Goal: Information Seeking & Learning: Learn about a topic

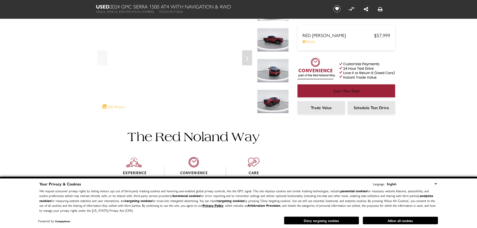
scroll to position [50, 0]
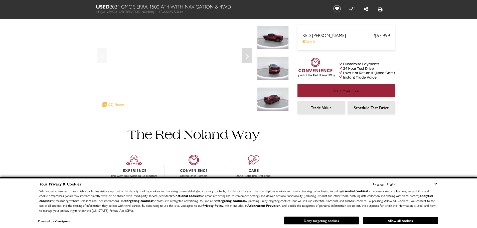
click at [319, 222] on button "Deny targeting cookies" at bounding box center [321, 221] width 75 height 8
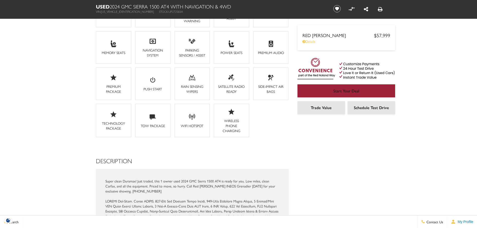
scroll to position [501, 0]
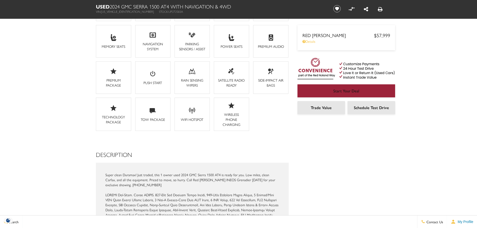
click at [153, 108] on icon at bounding box center [153, 110] width 6 height 5
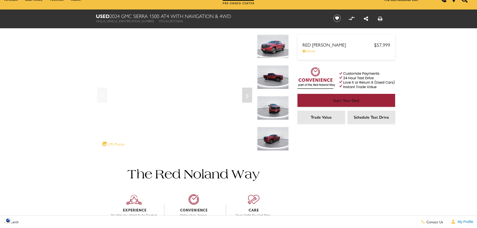
scroll to position [0, 0]
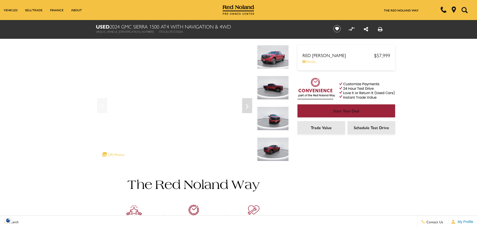
click at [269, 148] on img at bounding box center [273, 150] width 32 height 24
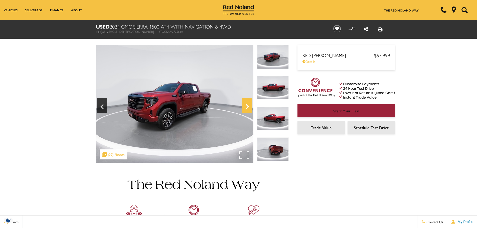
click at [246, 103] on icon "Next" at bounding box center [247, 107] width 10 height 12
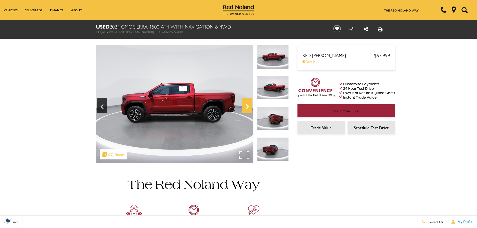
click at [247, 106] on icon "Next" at bounding box center [247, 106] width 3 height 5
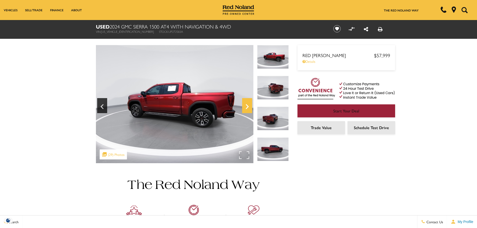
click at [247, 106] on icon "Next" at bounding box center [247, 106] width 3 height 5
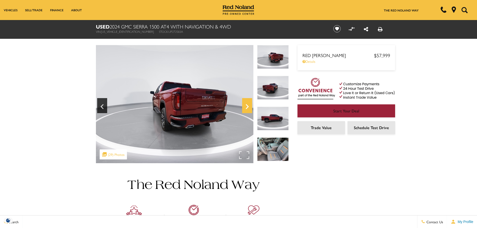
click at [247, 106] on icon "Next" at bounding box center [247, 106] width 3 height 5
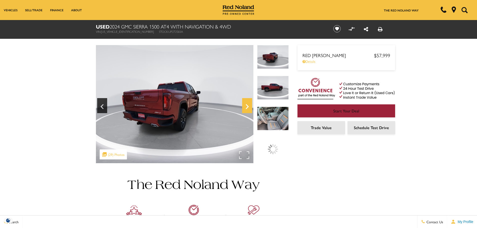
click at [247, 106] on icon "Next" at bounding box center [247, 106] width 3 height 5
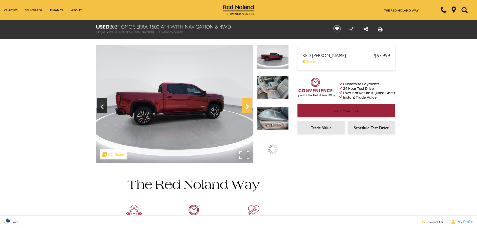
click at [247, 106] on icon "Next" at bounding box center [247, 106] width 3 height 5
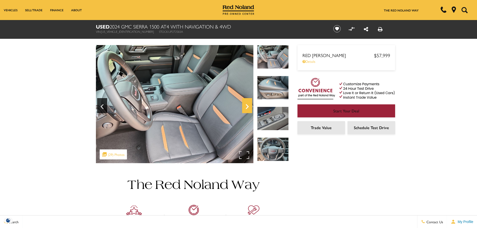
click at [247, 106] on icon "Next" at bounding box center [247, 106] width 3 height 5
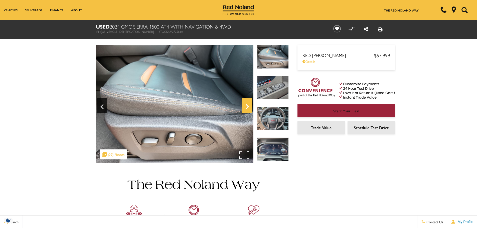
click at [247, 106] on icon "Next" at bounding box center [247, 106] width 3 height 5
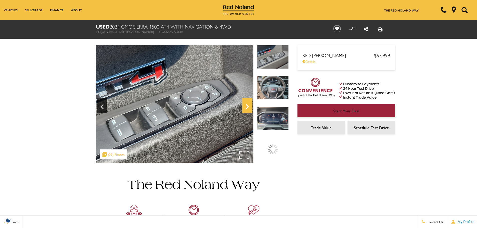
click at [247, 106] on icon "Next" at bounding box center [247, 106] width 3 height 5
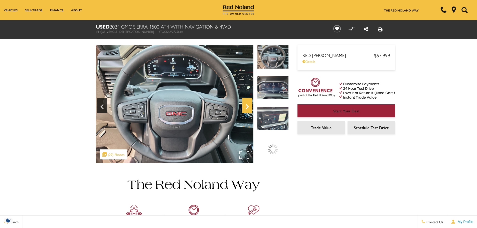
click at [247, 106] on icon "Next" at bounding box center [247, 106] width 3 height 5
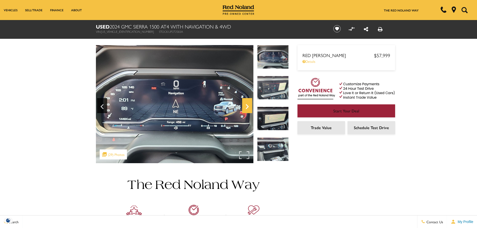
click at [247, 106] on icon "Next" at bounding box center [247, 106] width 3 height 5
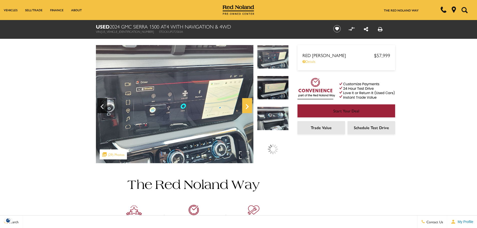
click at [247, 106] on icon "Next" at bounding box center [247, 106] width 3 height 5
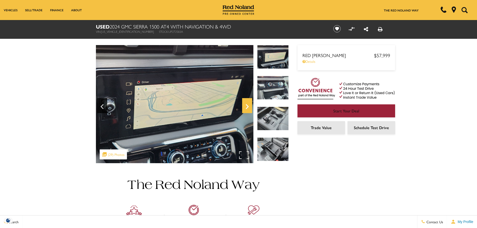
click at [247, 106] on icon "Next" at bounding box center [247, 106] width 3 height 5
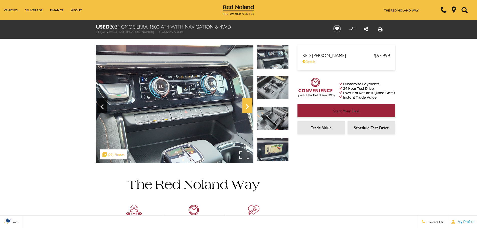
click at [247, 106] on icon "Next" at bounding box center [247, 106] width 3 height 5
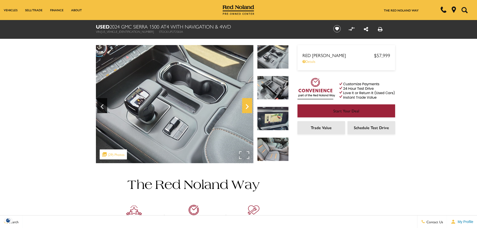
click at [247, 106] on icon "Next" at bounding box center [247, 106] width 3 height 5
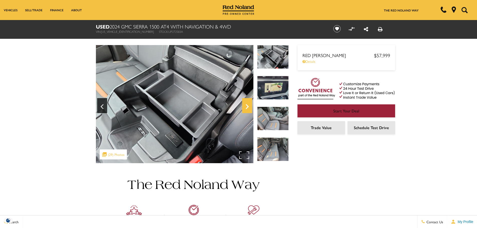
click at [247, 106] on icon "Next" at bounding box center [247, 106] width 3 height 5
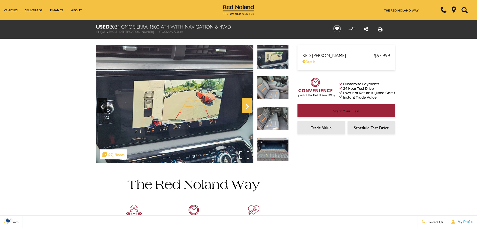
click at [247, 106] on icon "Next" at bounding box center [247, 106] width 3 height 5
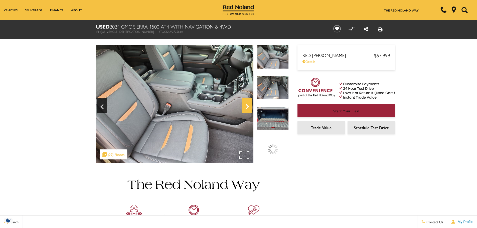
click at [247, 106] on icon "Next" at bounding box center [247, 106] width 3 height 5
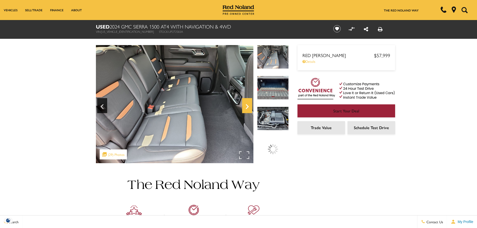
click at [247, 106] on icon "Next" at bounding box center [247, 106] width 3 height 5
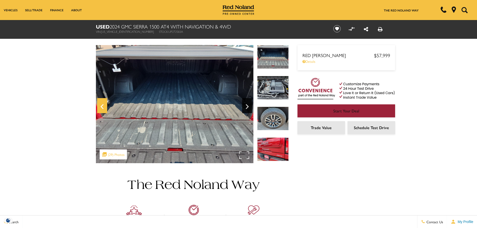
click at [101, 105] on icon "Previous" at bounding box center [102, 107] width 10 height 12
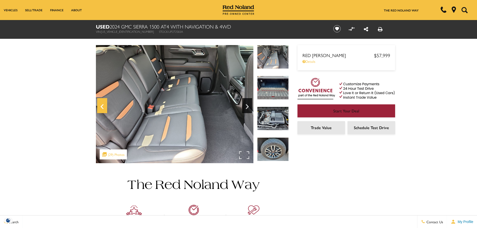
click at [102, 105] on icon "Previous" at bounding box center [102, 107] width 10 height 12
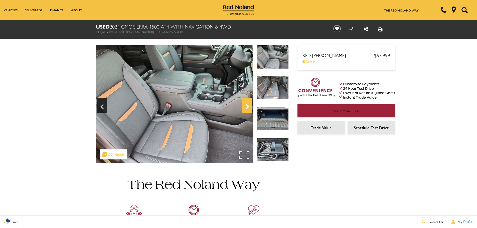
click at [245, 104] on icon "Next" at bounding box center [247, 107] width 10 height 12
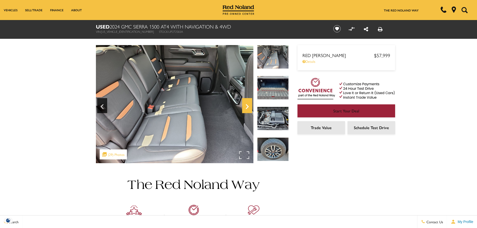
click at [245, 104] on icon "Next" at bounding box center [247, 107] width 10 height 12
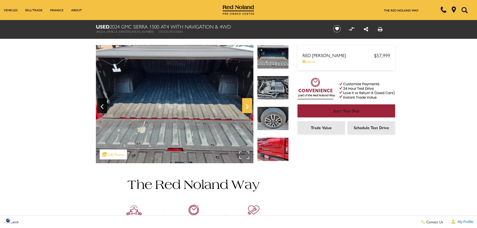
click at [245, 104] on icon "Next" at bounding box center [247, 107] width 10 height 12
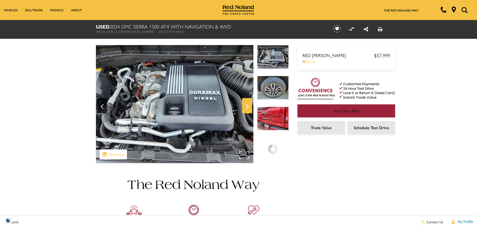
click at [245, 104] on icon "Next" at bounding box center [247, 107] width 10 height 12
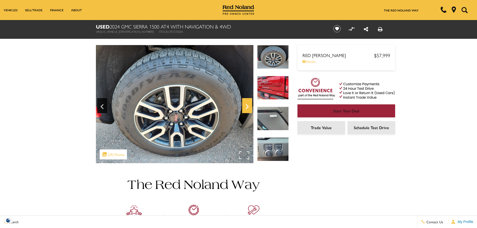
click at [245, 104] on icon "Next" at bounding box center [247, 107] width 10 height 12
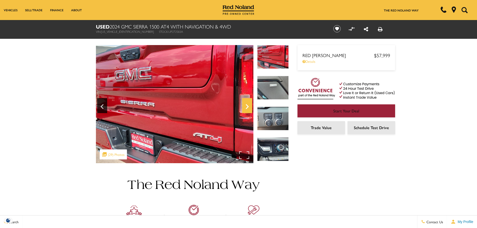
click at [246, 104] on icon "Next" at bounding box center [247, 107] width 10 height 12
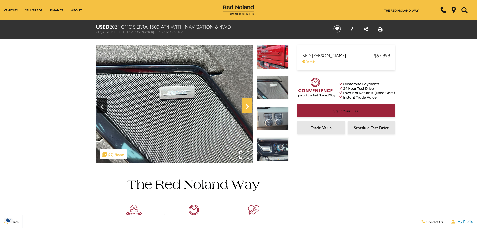
click at [246, 104] on icon "Next" at bounding box center [247, 107] width 10 height 12
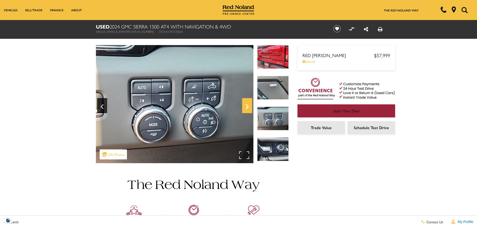
click at [246, 104] on icon "Next" at bounding box center [247, 107] width 10 height 12
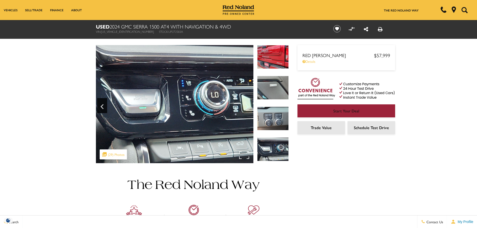
click at [246, 104] on img at bounding box center [175, 104] width 158 height 118
